Goal: Navigation & Orientation: Find specific page/section

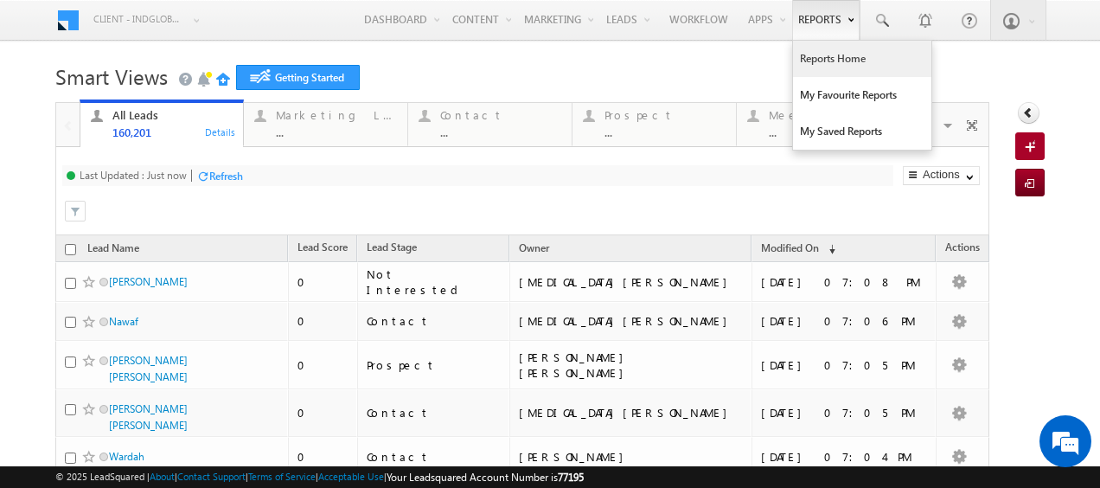
click at [821, 64] on link "Reports Home" at bounding box center [862, 59] width 138 height 36
